Goal: Information Seeking & Learning: Understand process/instructions

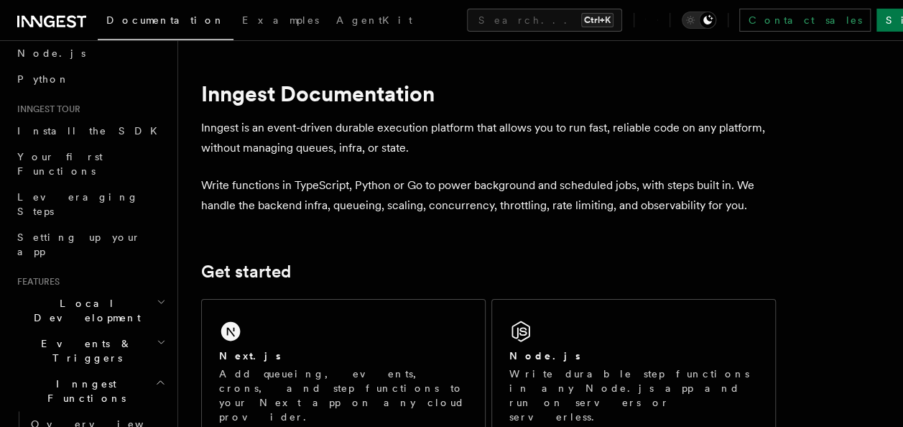
scroll to position [88, 0]
click at [75, 412] on link "Overview" at bounding box center [97, 425] width 144 height 26
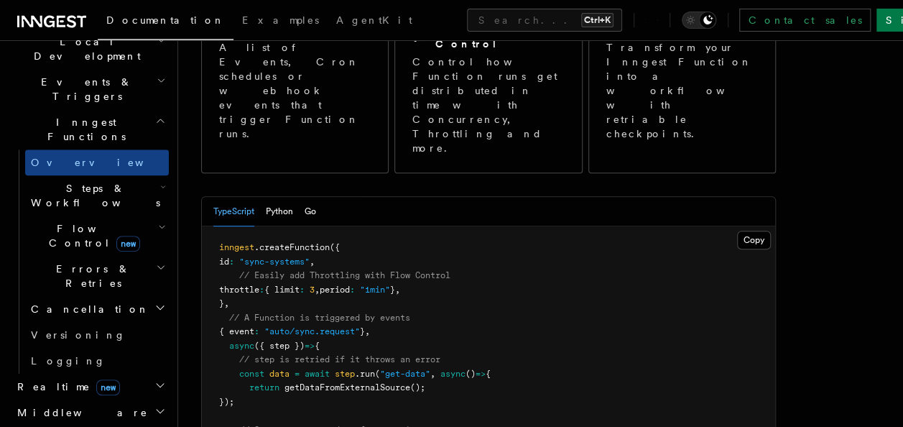
scroll to position [351, 0]
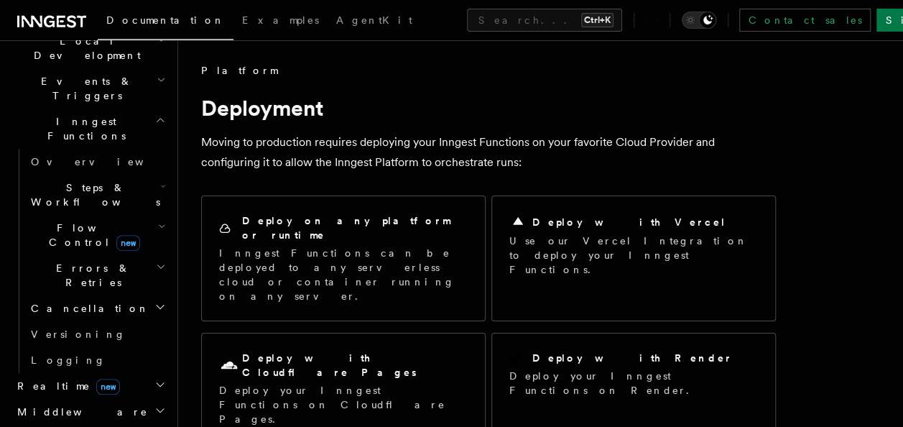
scroll to position [399, 0]
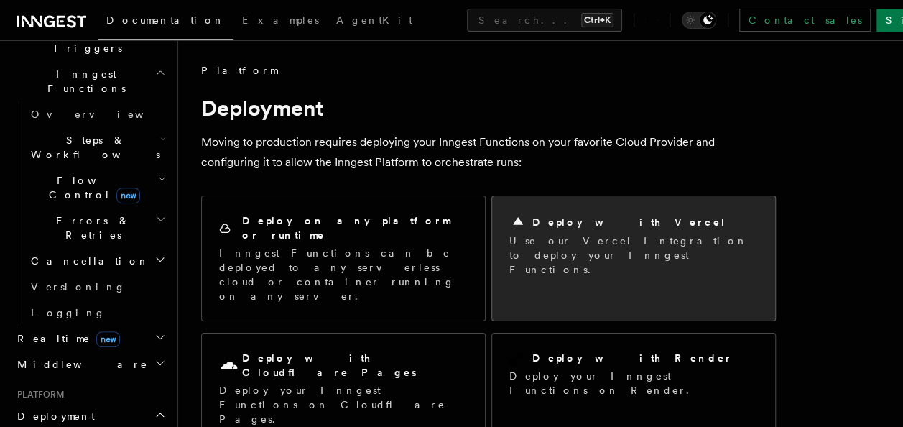
click at [546, 242] on p "Use our Vercel Integration to deploy your Inngest Functions." at bounding box center [633, 254] width 249 height 43
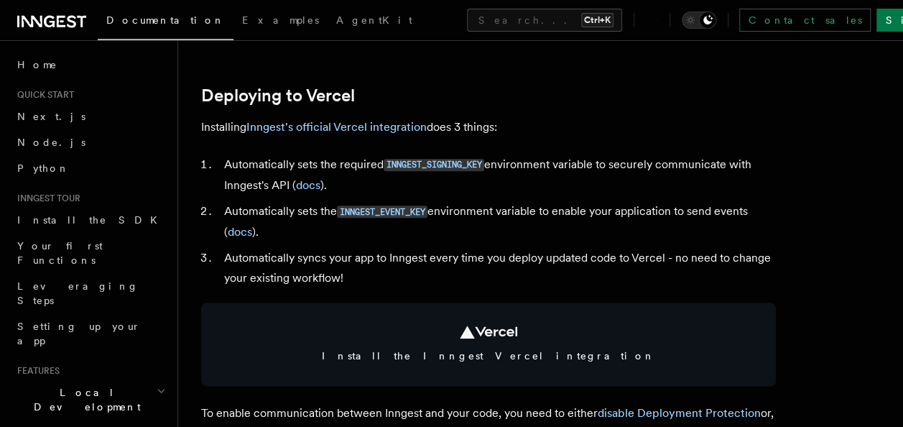
scroll to position [641, 0]
click at [370, 126] on link "Inngest's official Vercel integration" at bounding box center [336, 126] width 180 height 14
